Goal: Transaction & Acquisition: Download file/media

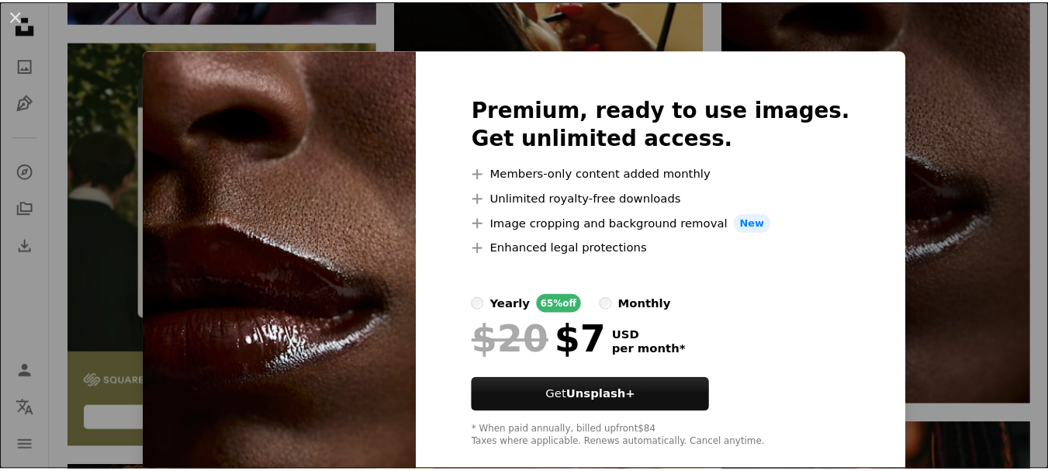
scroll to position [27, 0]
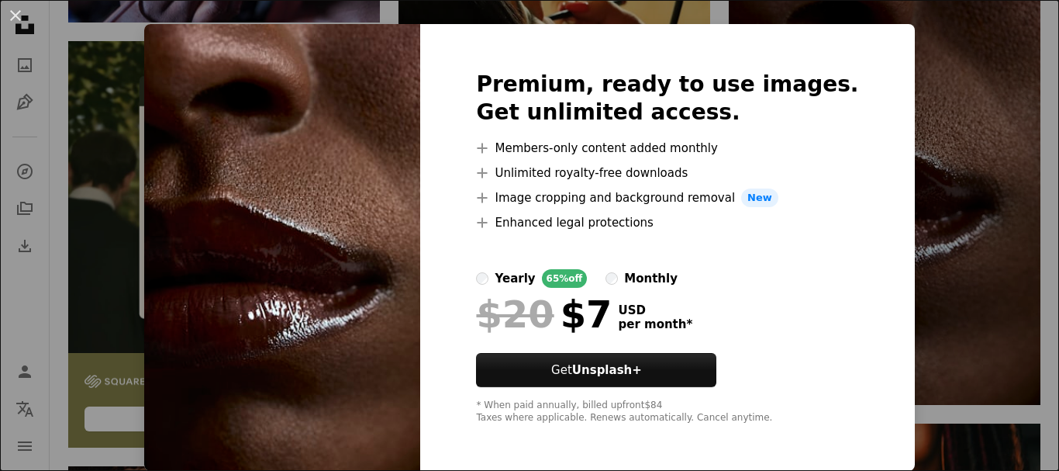
click at [911, 212] on div "An X shape Premium, ready to use images. Get unlimited access. A plus sign Memb…" at bounding box center [529, 235] width 1059 height 471
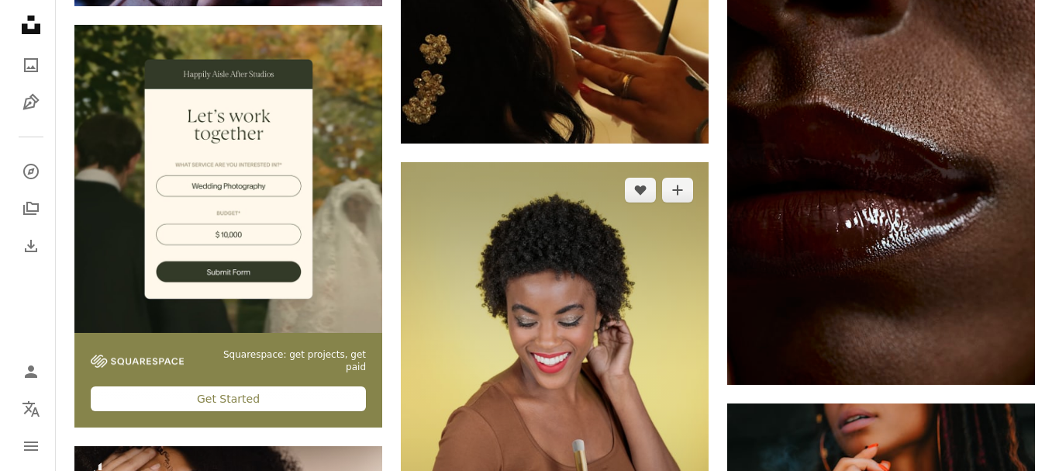
scroll to position [3010, 0]
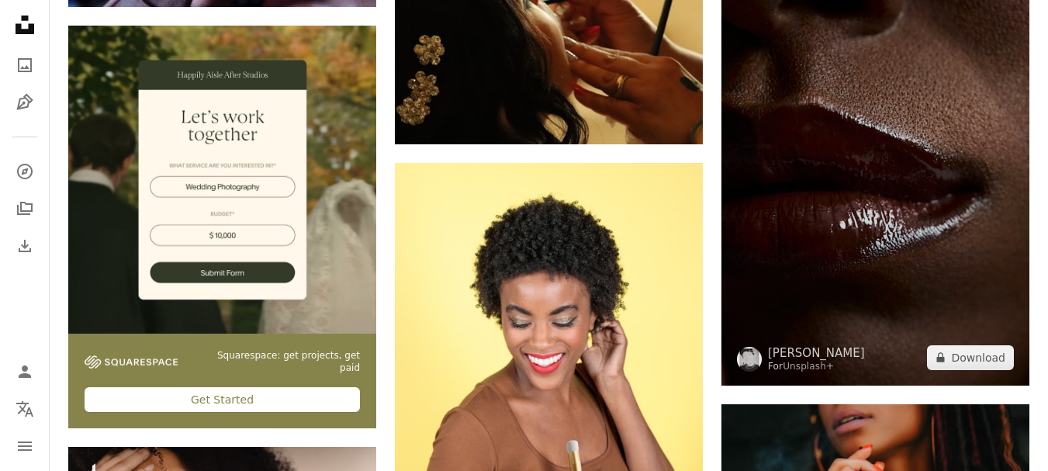
click at [917, 312] on img at bounding box center [875, 154] width 308 height 462
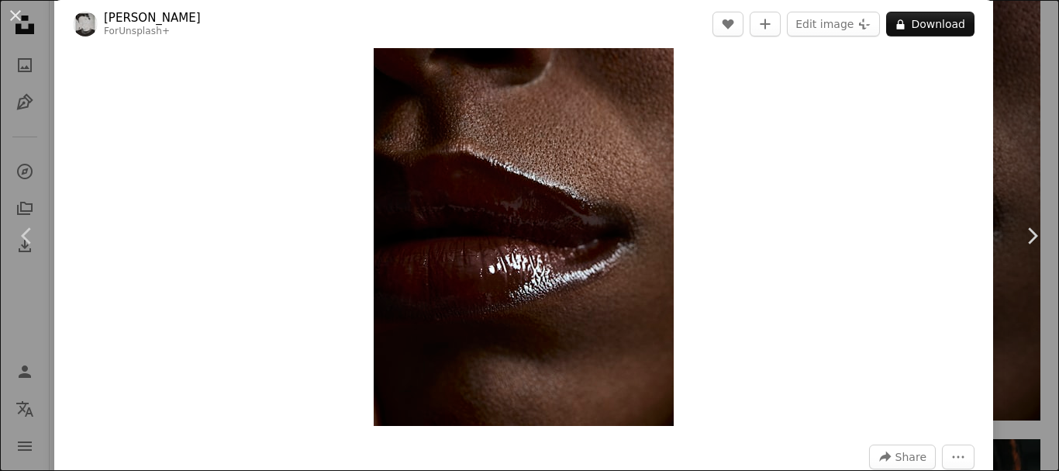
scroll to position [93, 0]
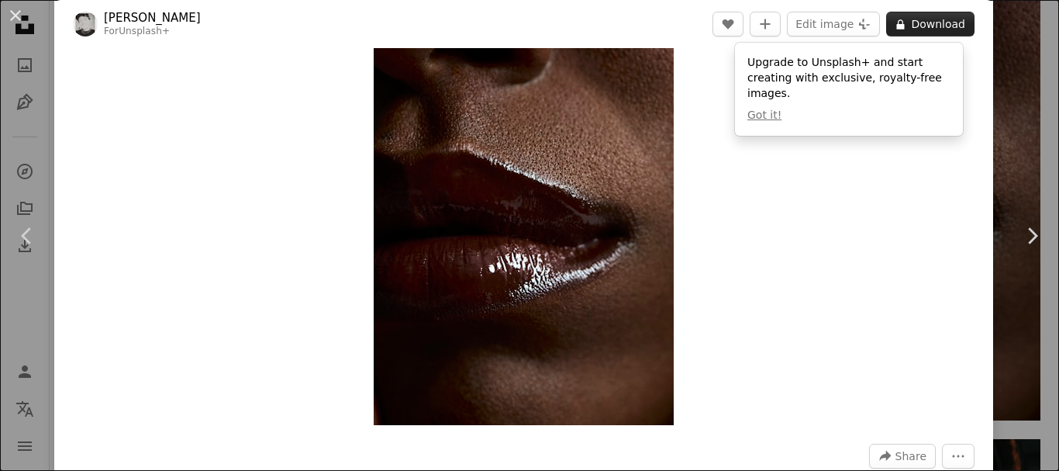
click at [900, 29] on button "A lock Download" at bounding box center [930, 24] width 88 height 25
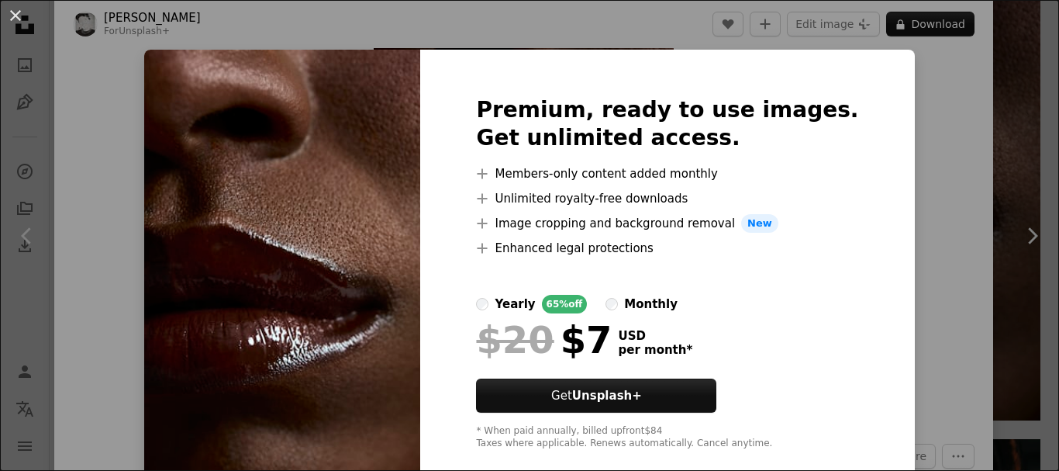
scroll to position [27, 0]
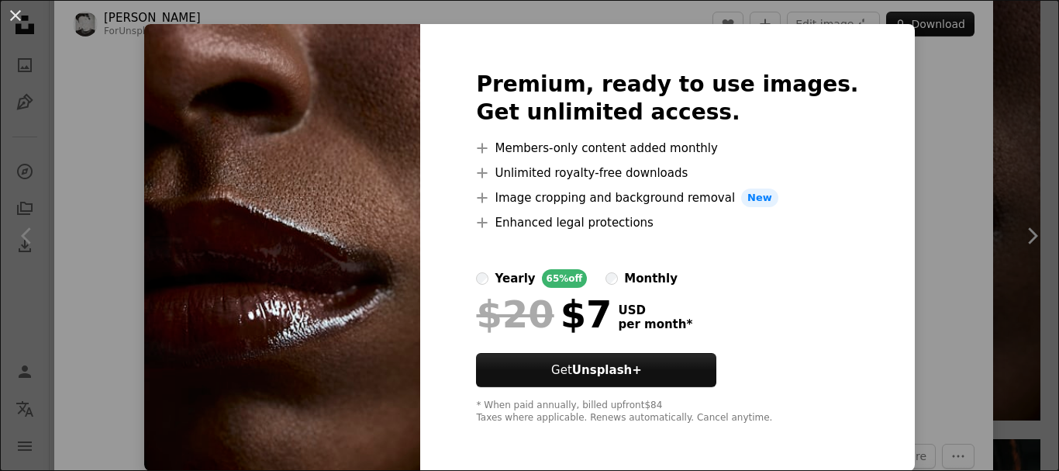
click at [894, 315] on div "An X shape Premium, ready to use images. Get unlimited access. A plus sign Memb…" at bounding box center [529, 235] width 1059 height 471
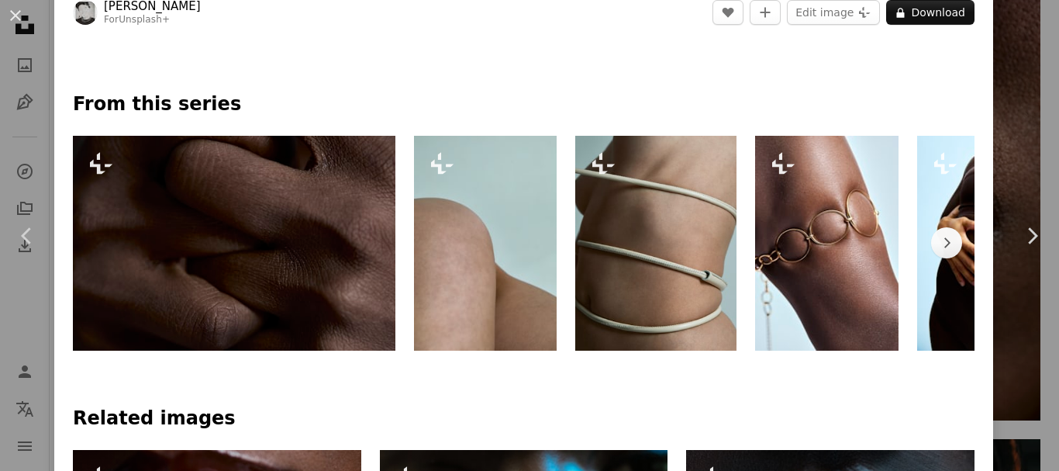
scroll to position [673, 0]
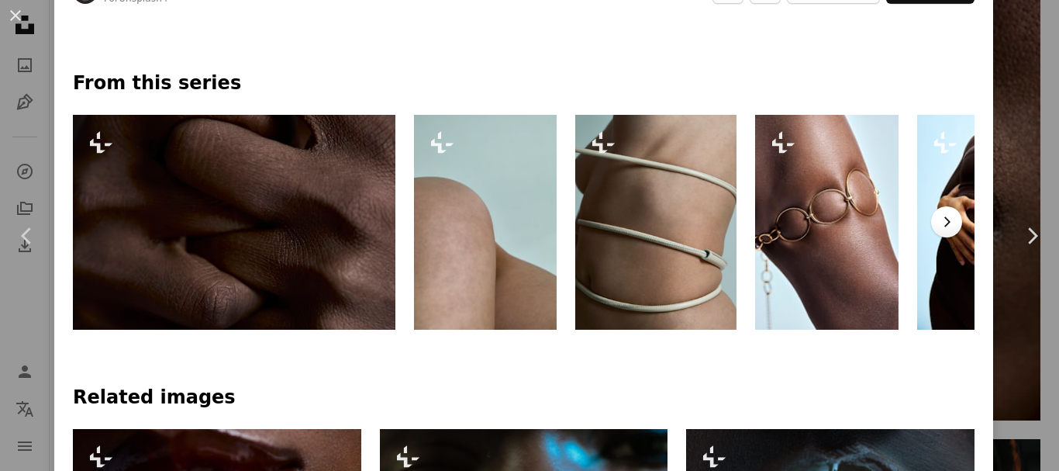
click at [939, 219] on icon "Chevron right" at bounding box center [947, 222] width 16 height 16
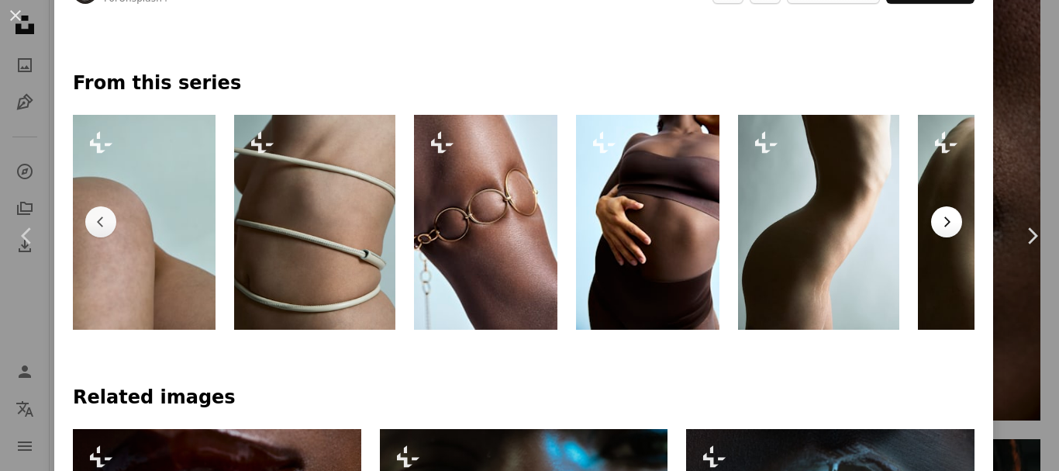
click at [939, 219] on icon "Chevron right" at bounding box center [947, 222] width 16 height 16
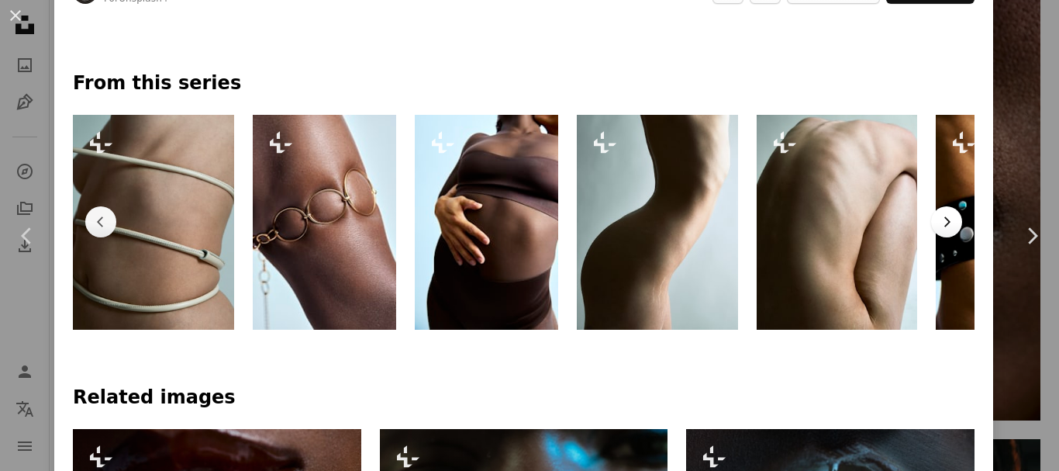
click at [939, 219] on icon "Chevron right" at bounding box center [947, 222] width 16 height 16
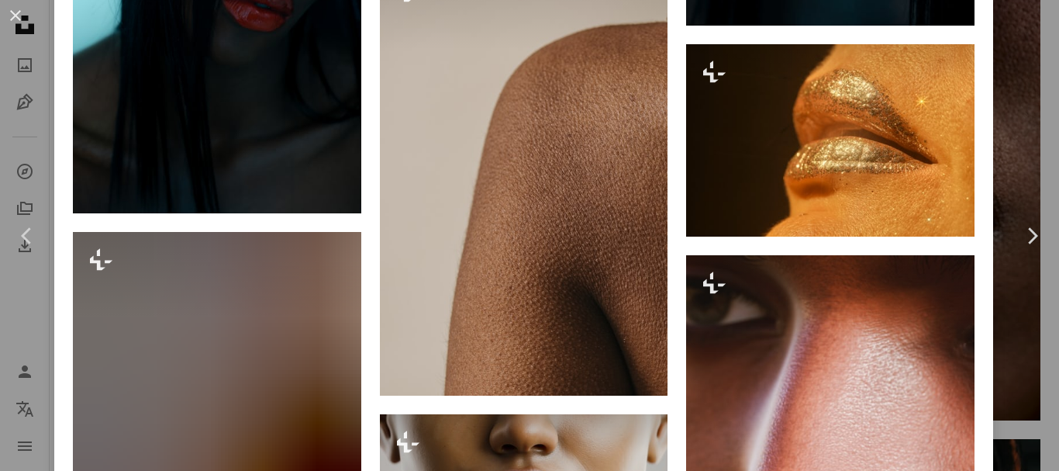
scroll to position [2952, 0]
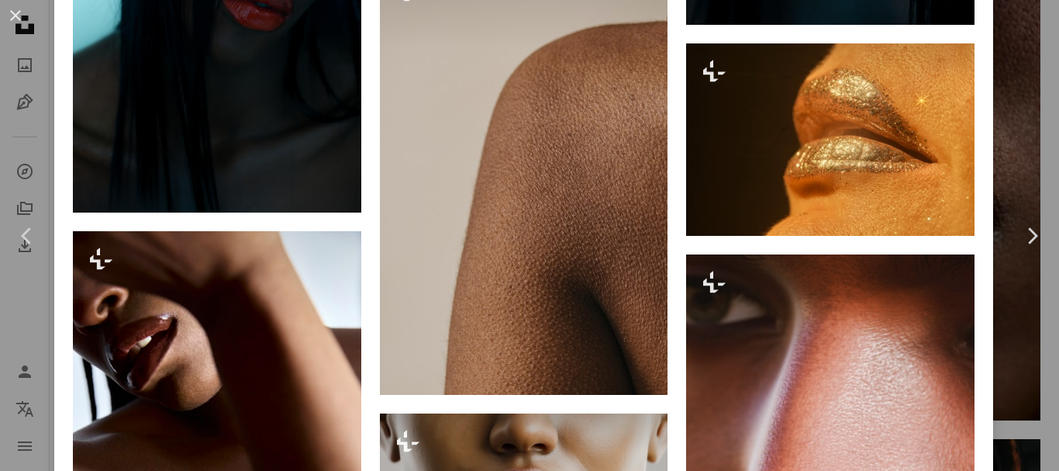
click at [1004, 78] on div "An X shape Chevron left Chevron right Edu [PERSON_NAME] For Unsplash+ A heart A…" at bounding box center [529, 235] width 1059 height 471
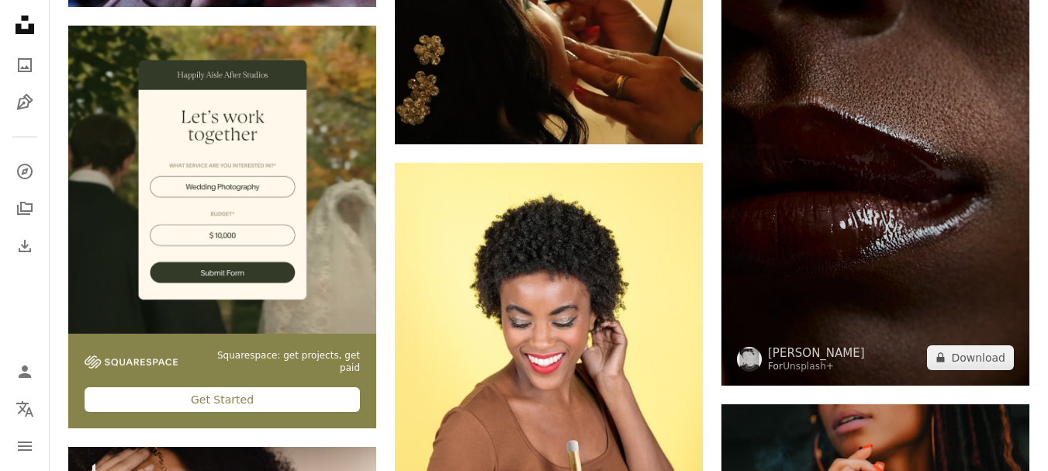
click at [910, 152] on img at bounding box center [875, 154] width 308 height 462
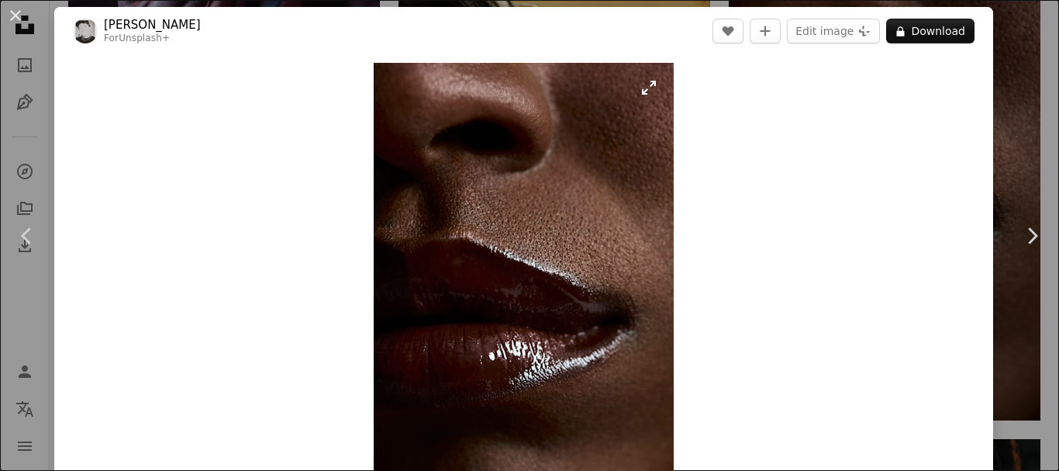
scroll to position [11, 0]
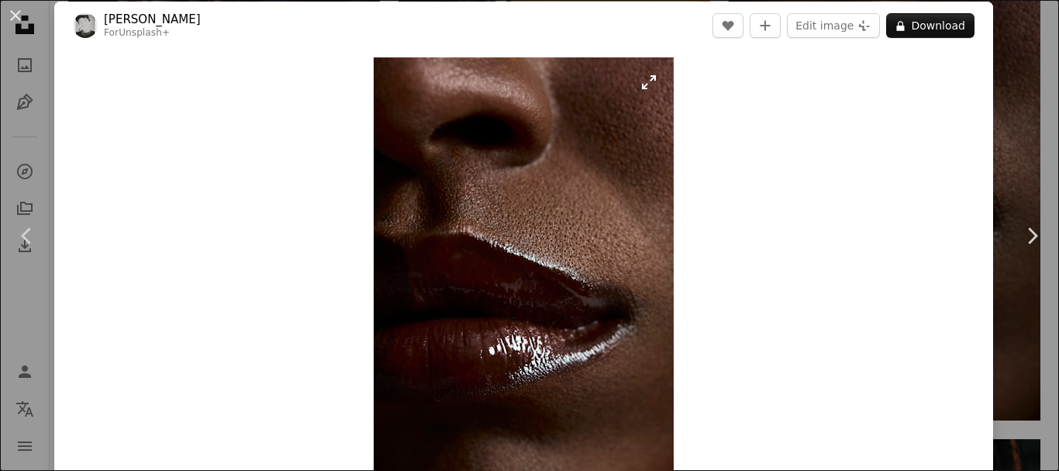
click at [647, 84] on img "Zoom in on this image" at bounding box center [524, 282] width 300 height 450
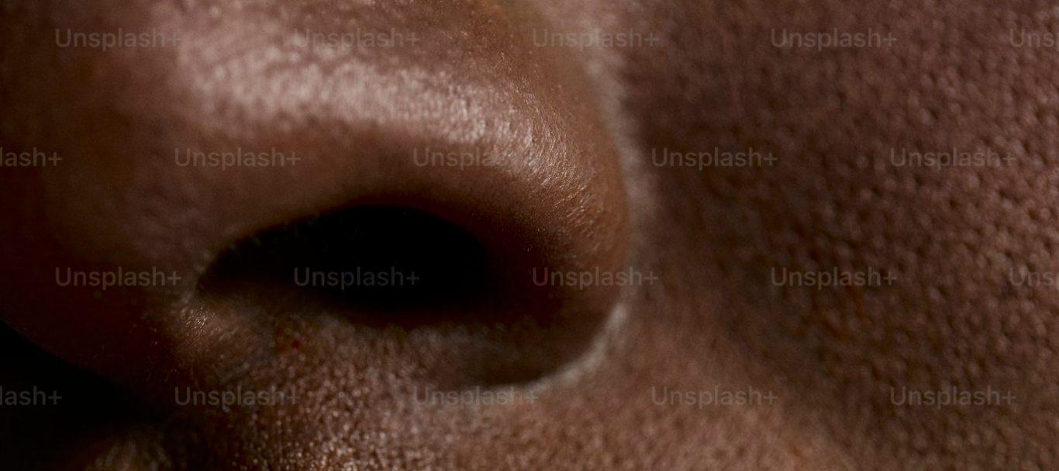
scroll to position [542, 0]
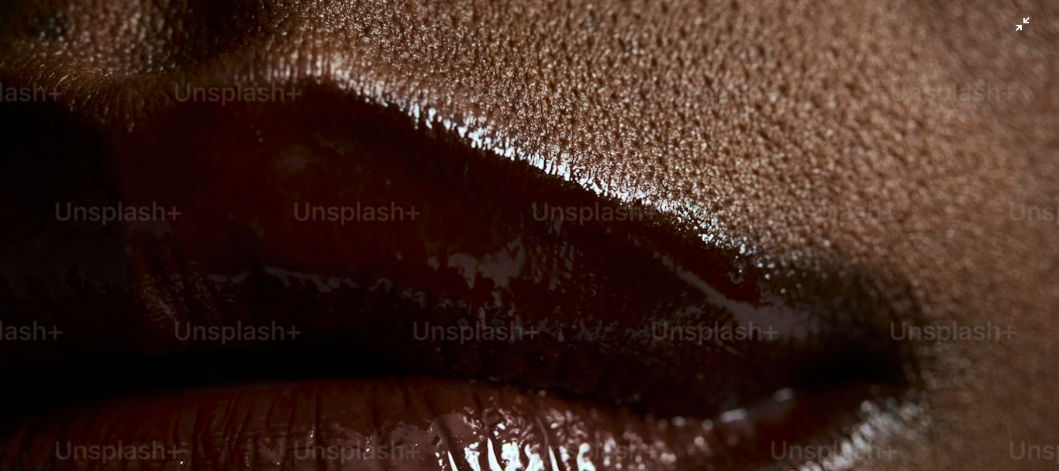
click at [647, 84] on img "Zoom out on this image" at bounding box center [529, 252] width 1061 height 1591
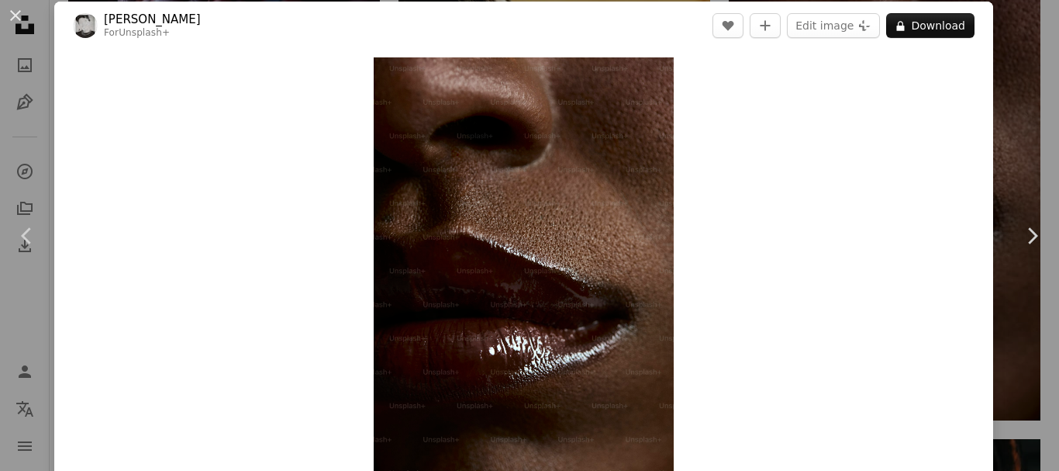
scroll to position [47, 0]
